Goal: Navigation & Orientation: Find specific page/section

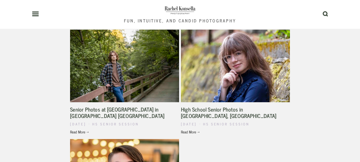
scroll to position [1597, 0]
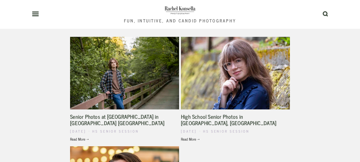
click at [82, 136] on link "Read More →" at bounding box center [124, 138] width 109 height 5
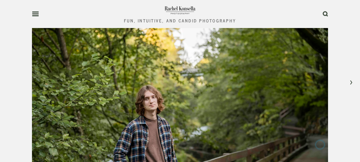
click at [37, 11] on icon at bounding box center [35, 13] width 7 height 5
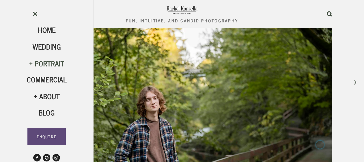
click at [53, 63] on div "Portrait" at bounding box center [47, 63] width 40 height 9
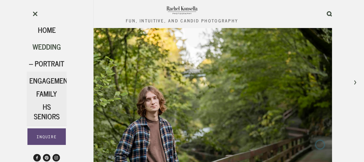
click at [53, 46] on span "Wedding" at bounding box center [47, 47] width 29 height 12
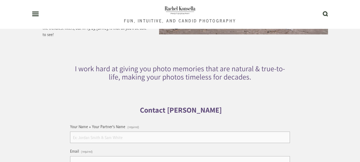
scroll to position [2971, 0]
